Goal: Transaction & Acquisition: Book appointment/travel/reservation

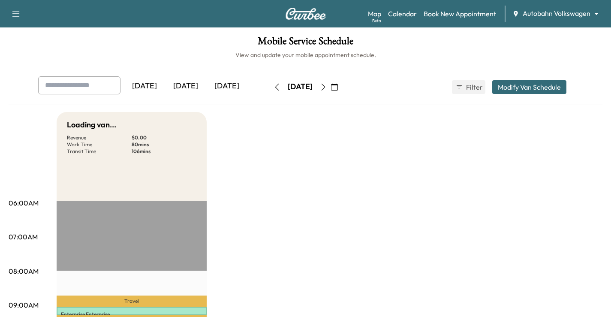
click at [456, 17] on link "Book New Appointment" at bounding box center [459, 14] width 72 height 10
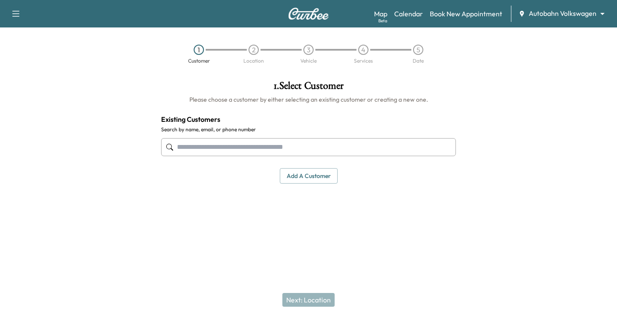
click at [181, 143] on input "text" at bounding box center [308, 147] width 295 height 18
paste input "**********"
click at [208, 145] on input "**********" at bounding box center [308, 147] width 295 height 18
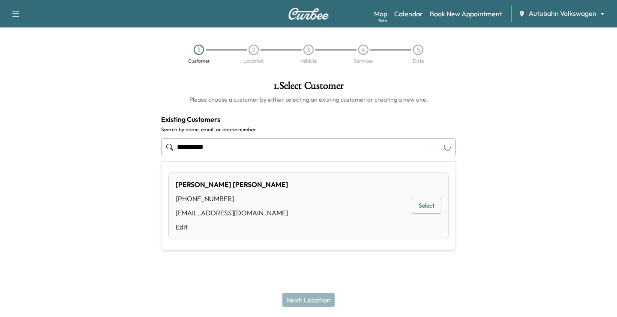
click at [360, 210] on div "[PERSON_NAME] [PHONE_NUMBER] [EMAIL_ADDRESS][DOMAIN_NAME] Edit Select" at bounding box center [308, 205] width 280 height 67
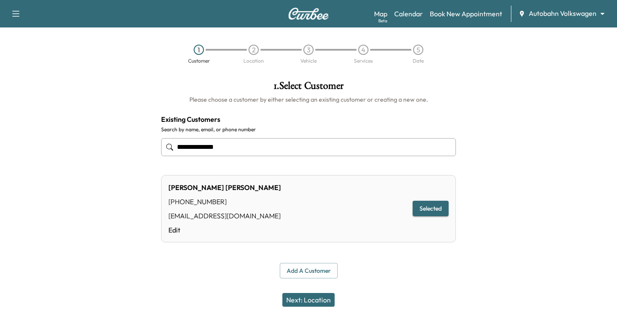
type input "**********"
click at [315, 299] on button "Next: Location" at bounding box center [308, 300] width 52 height 14
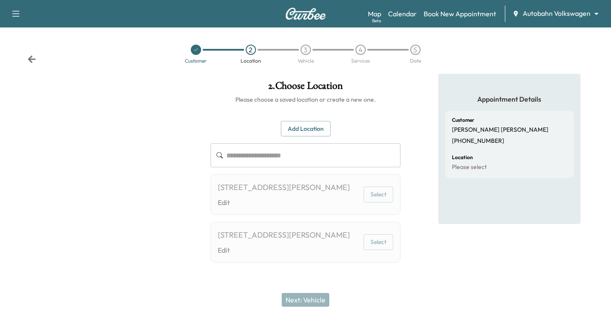
scroll to position [21, 0]
click at [304, 121] on button "Add Location" at bounding box center [306, 129] width 50 height 16
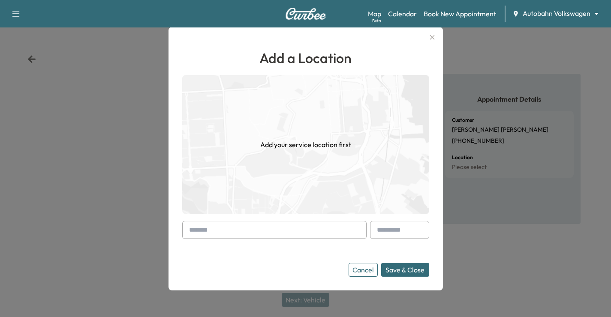
click at [234, 234] on input "text" at bounding box center [274, 230] width 184 height 18
click at [529, 249] on div at bounding box center [305, 158] width 611 height 317
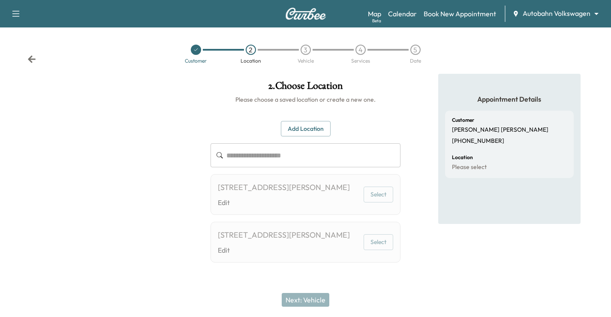
click at [318, 121] on button "Add Location" at bounding box center [306, 129] width 50 height 16
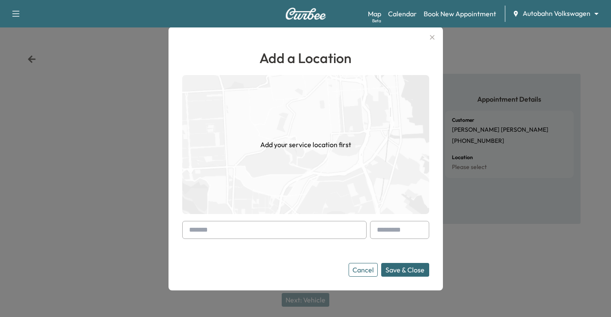
click at [237, 225] on input "text" at bounding box center [274, 230] width 184 height 18
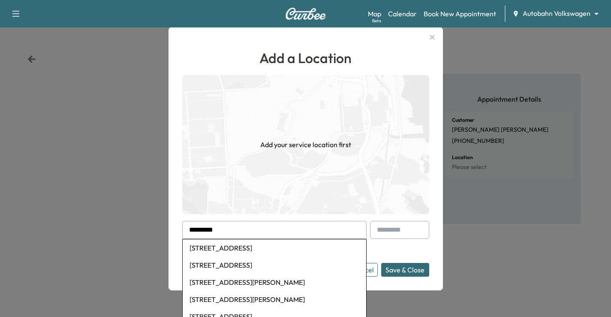
click at [282, 253] on li "[STREET_ADDRESS]" at bounding box center [274, 247] width 183 height 17
type input "**********"
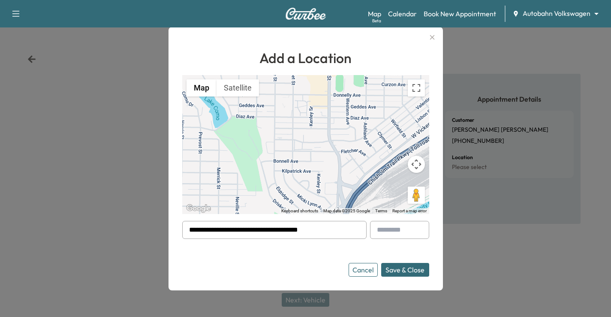
click at [428, 267] on button "Save & Close" at bounding box center [405, 270] width 48 height 14
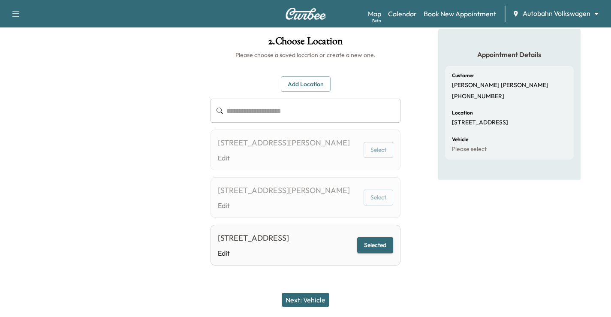
scroll to position [81, 0]
click at [289, 248] on link "Edit" at bounding box center [253, 253] width 71 height 10
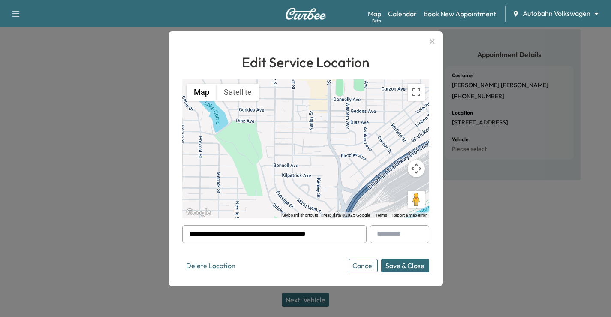
click at [396, 234] on input "text" at bounding box center [399, 234] width 59 height 18
type input "***"
click at [402, 260] on button "Save & Close" at bounding box center [405, 265] width 48 height 14
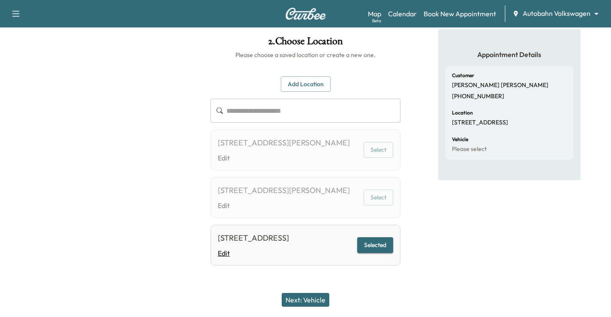
click at [223, 253] on link "Edit" at bounding box center [253, 253] width 71 height 10
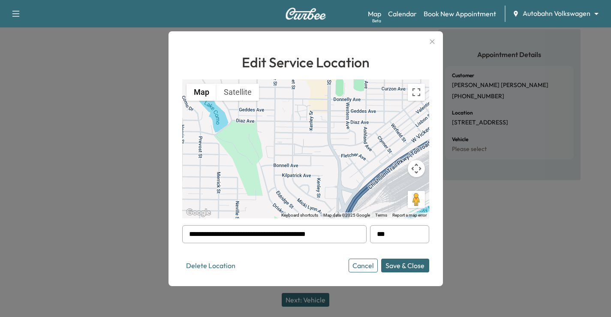
click at [401, 261] on button "Save & Close" at bounding box center [405, 265] width 48 height 14
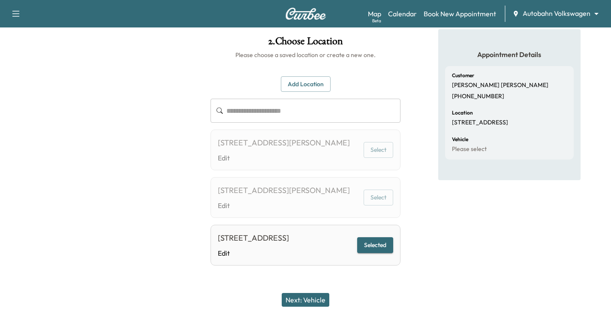
click at [304, 300] on button "Next: Vehicle" at bounding box center [306, 300] width 48 height 14
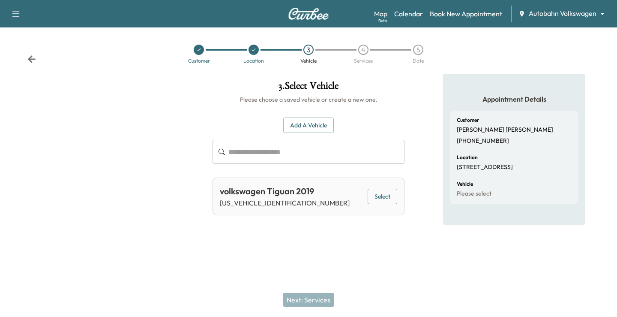
click at [299, 194] on div "volkswagen Tiguan 2019" at bounding box center [285, 191] width 130 height 13
click at [388, 192] on button "Select" at bounding box center [383, 197] width 30 height 16
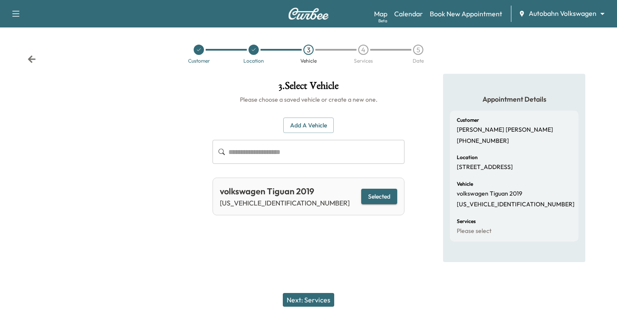
click at [318, 294] on button "Next: Services" at bounding box center [308, 300] width 51 height 14
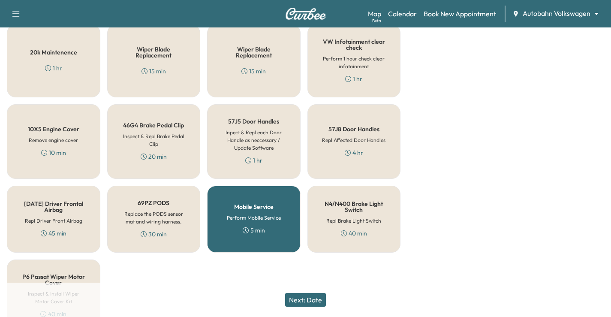
scroll to position [686, 0]
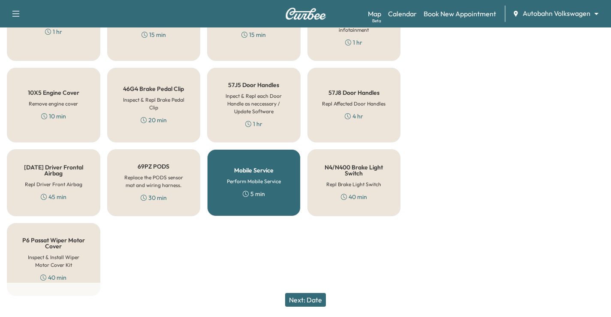
click at [258, 171] on h5 "Mobile Service" at bounding box center [253, 170] width 39 height 6
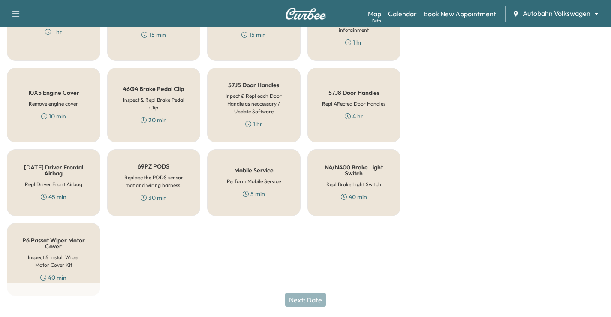
click at [245, 182] on h6 "Perform Mobile Service" at bounding box center [254, 181] width 54 height 8
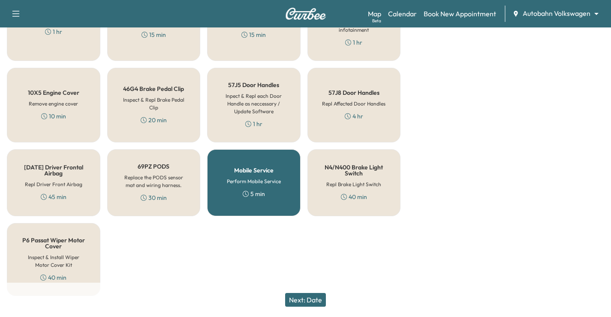
click at [314, 303] on button "Next: Date" at bounding box center [305, 300] width 41 height 14
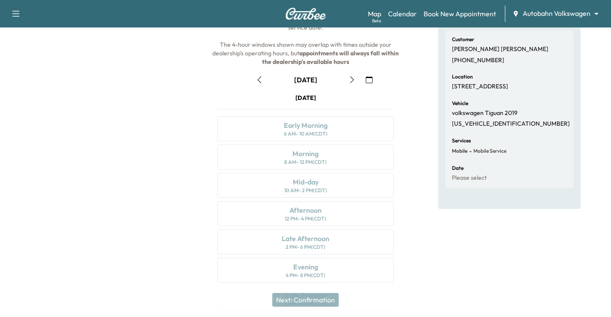
scroll to position [112, 0]
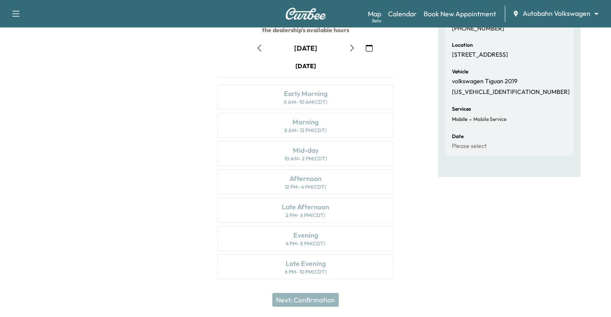
click at [366, 46] on icon "button" at bounding box center [369, 48] width 7 height 7
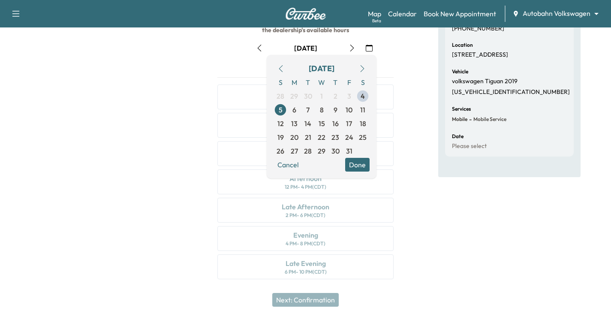
click at [438, 246] on div "Appointment Details Customer [PERSON_NAME] [PHONE_NUMBER] Location [STREET_ADDR…" at bounding box center [509, 125] width 142 height 328
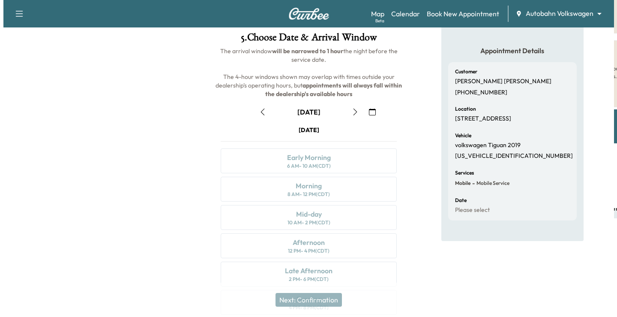
scroll to position [0, 0]
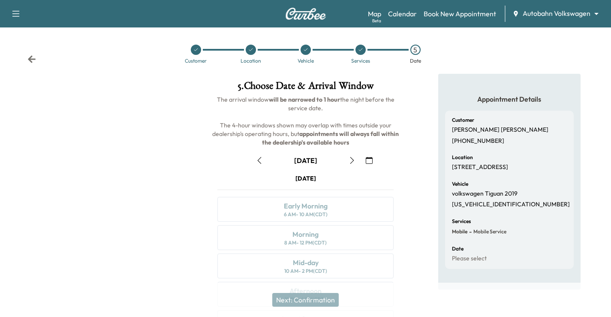
click at [366, 157] on icon "button" at bounding box center [369, 160] width 7 height 7
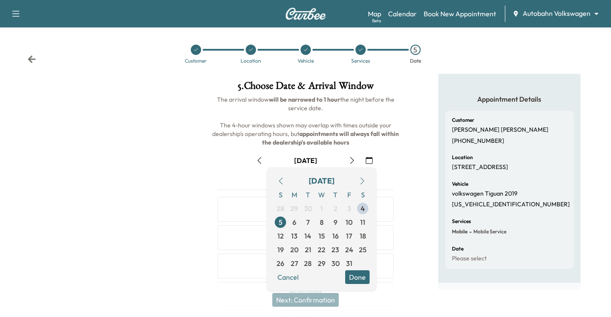
click at [28, 64] on div "Customer Location Vehicle Services 5 Date" at bounding box center [305, 53] width 611 height 39
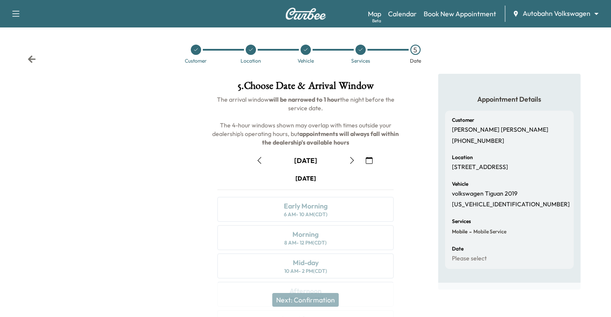
click at [30, 57] on icon at bounding box center [32, 58] width 8 height 7
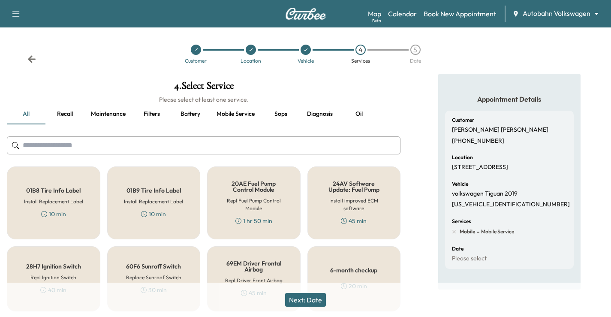
click at [27, 64] on div "Customer Location Vehicle 4 Services 5 Date" at bounding box center [305, 53] width 611 height 39
click at [30, 57] on icon at bounding box center [32, 58] width 8 height 7
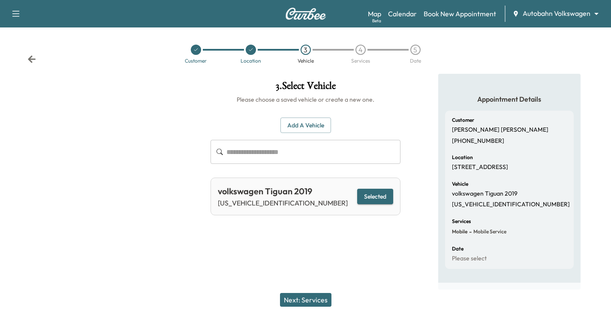
click at [30, 57] on icon at bounding box center [32, 58] width 8 height 7
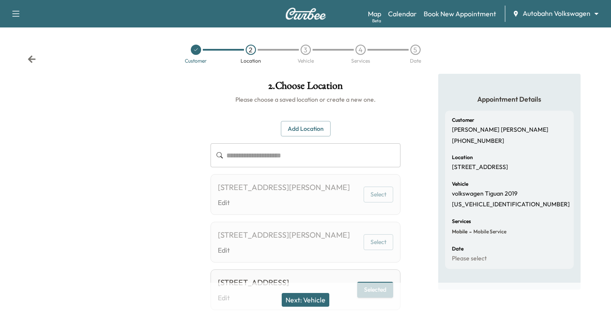
click at [30, 57] on icon at bounding box center [32, 58] width 8 height 7
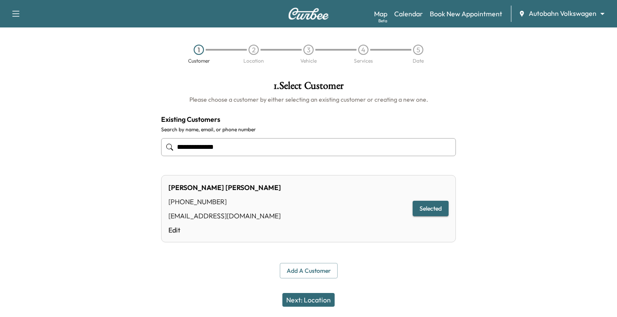
click at [30, 57] on div "1 Customer 2 Location 3 Vehicle 4 Services 5 Date" at bounding box center [308, 53] width 617 height 39
click at [84, 196] on div at bounding box center [77, 179] width 154 height 211
